Goal: Check status: Check status

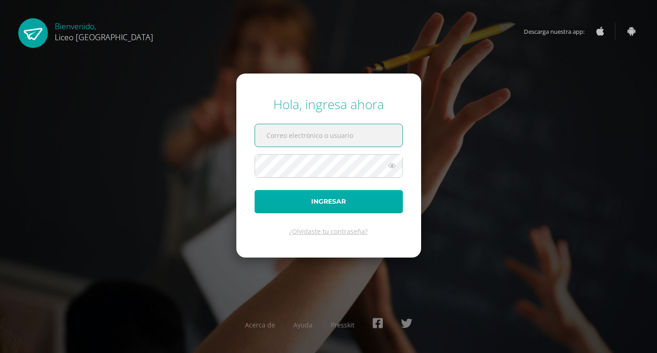
type input "20190079"
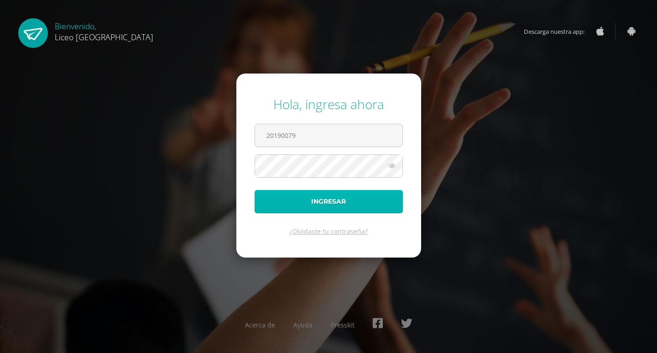
drag, startPoint x: 311, startPoint y: 203, endPoint x: 315, endPoint y: 194, distance: 9.6
click at [312, 202] on button "Ingresar" at bounding box center [329, 201] width 148 height 23
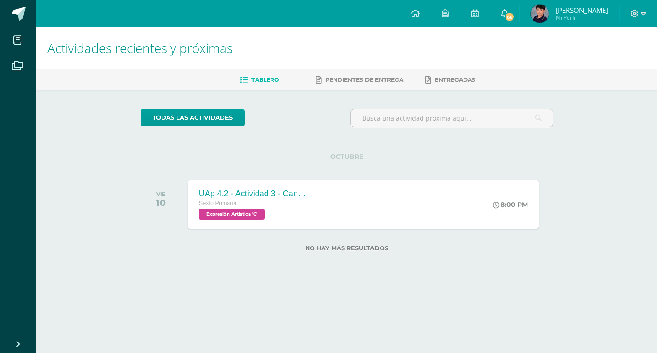
click at [545, 21] on img at bounding box center [540, 14] width 18 height 18
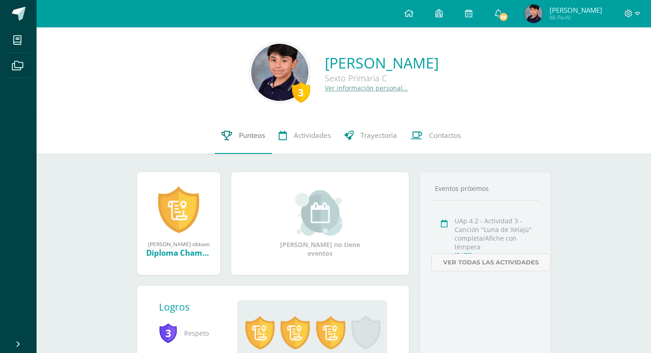
click at [236, 132] on link "Punteos" at bounding box center [243, 135] width 57 height 37
